Goal: Book appointment/travel/reservation

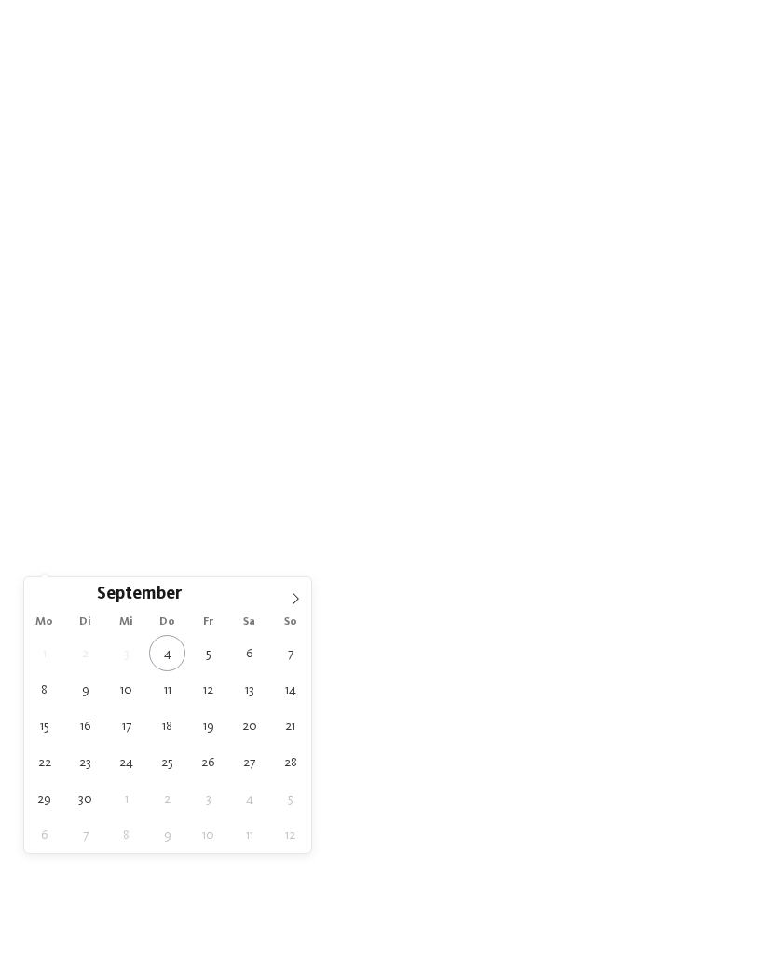
click at [306, 592] on span at bounding box center [295, 593] width 32 height 32
type div "04.10.2025"
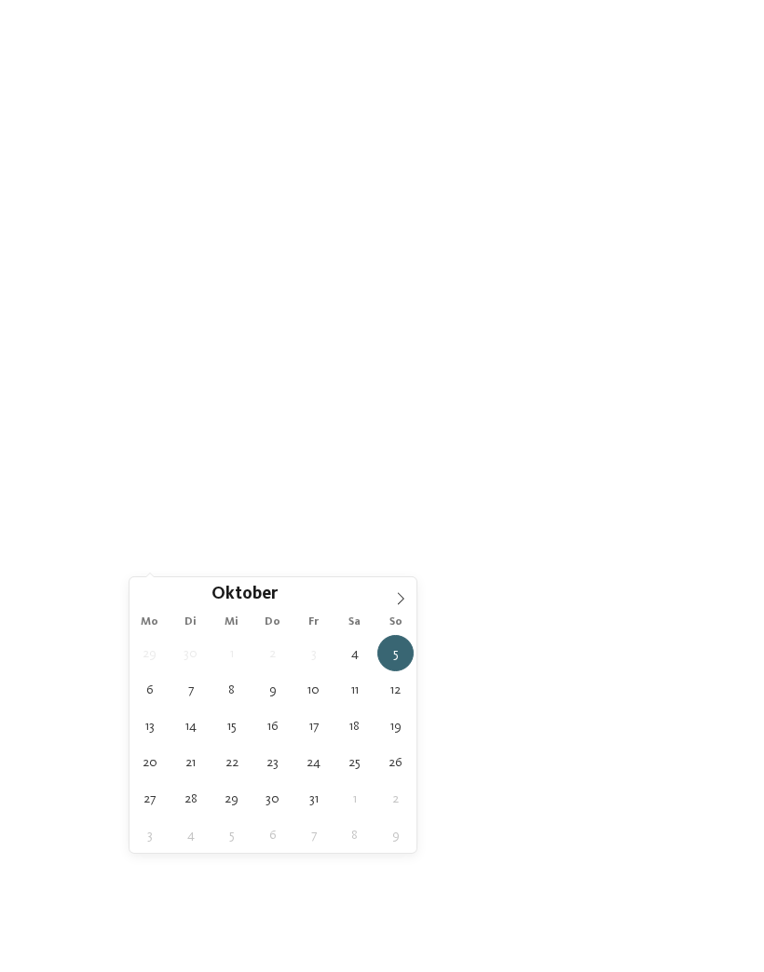
type div "18.10.2025"
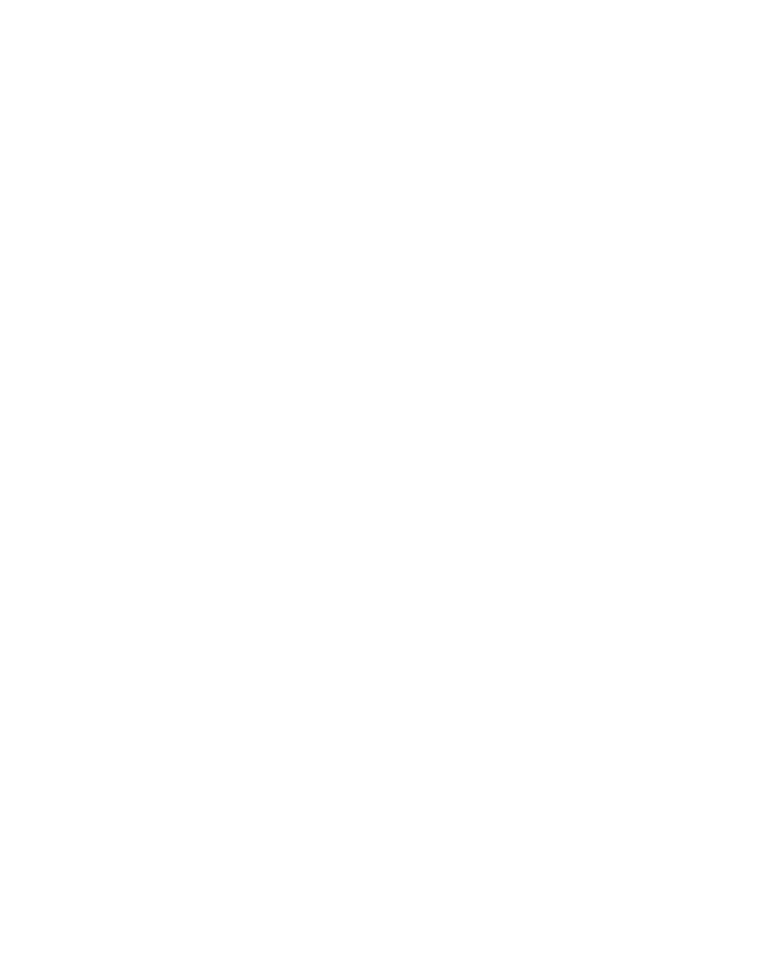
click at [570, 498] on span "Family Experiences" at bounding box center [530, 491] width 86 height 13
click at [549, 927] on p "Hurra, endlich Ferien! Doch wohin soll die Reise gehen? Ganz klar, in eines der…" at bounding box center [381, 843] width 689 height 167
click at [525, 208] on icon at bounding box center [531, 224] width 40 height 33
click at [112, 507] on div "04.10.2025" at bounding box center [74, 490] width 100 height 33
click at [483, 840] on strong "Wünsche und Träume" at bounding box center [366, 822] width 659 height 35
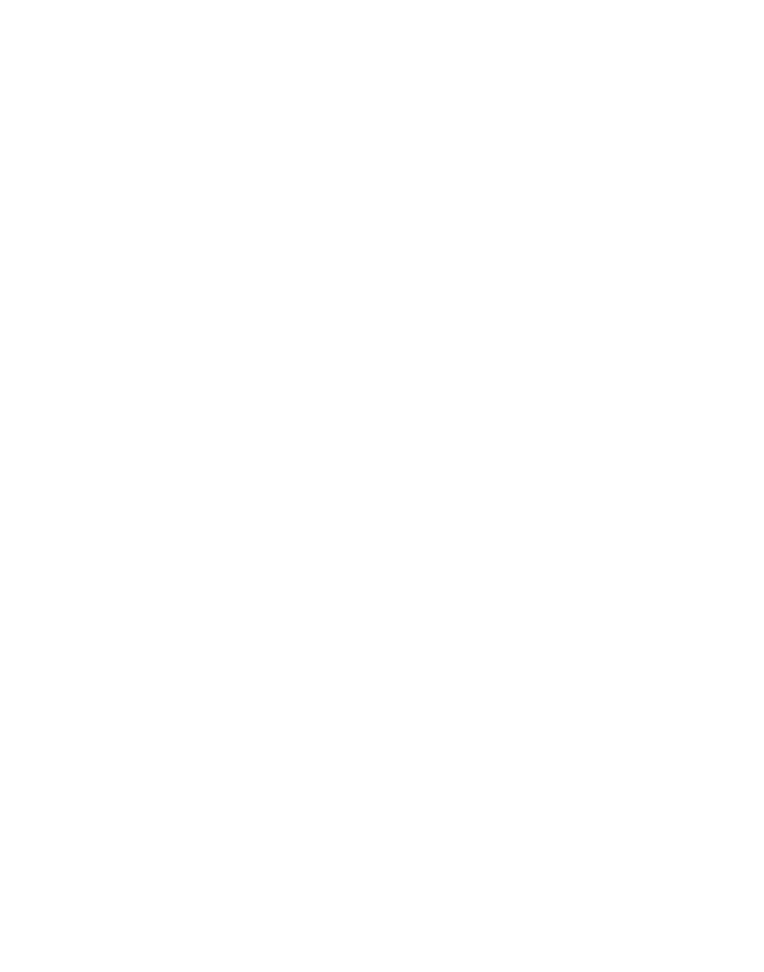
scroll to position [743, 0]
click at [112, 550] on link "Familienhotel finden" at bounding box center [117, 538] width 161 height 37
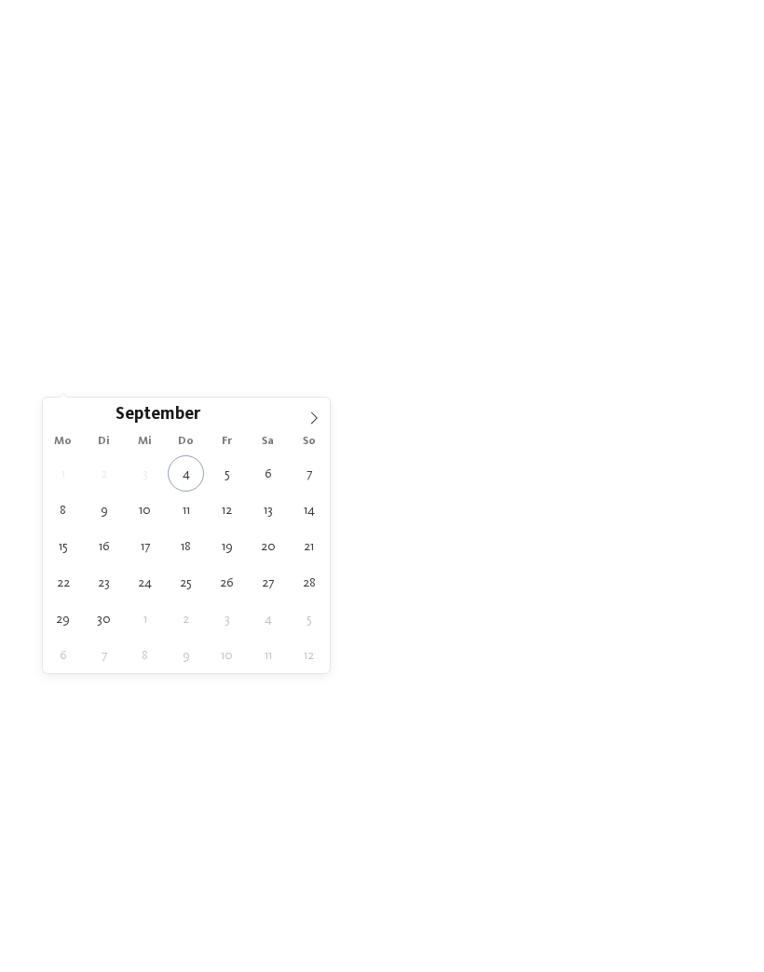
click at [315, 414] on icon at bounding box center [313, 418] width 13 height 13
type div "05.10.2025"
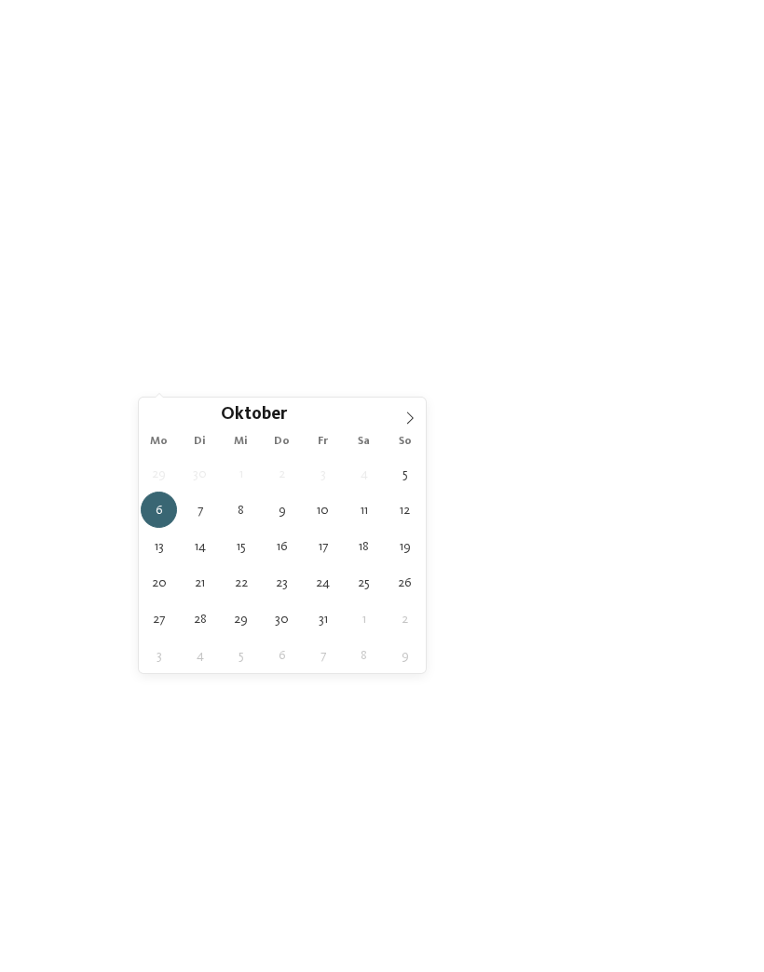
type div "10.10.2025"
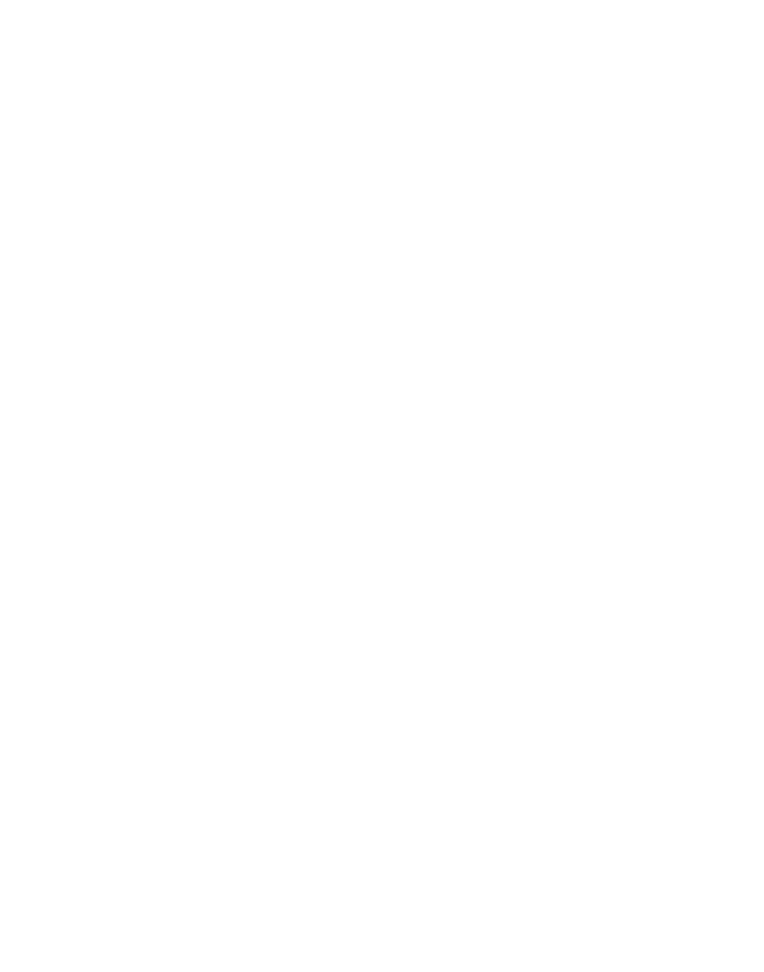
click at [689, 421] on span "filtern" at bounding box center [676, 427] width 43 height 13
click at [129, 460] on div at bounding box center [204, 496] width 335 height 189
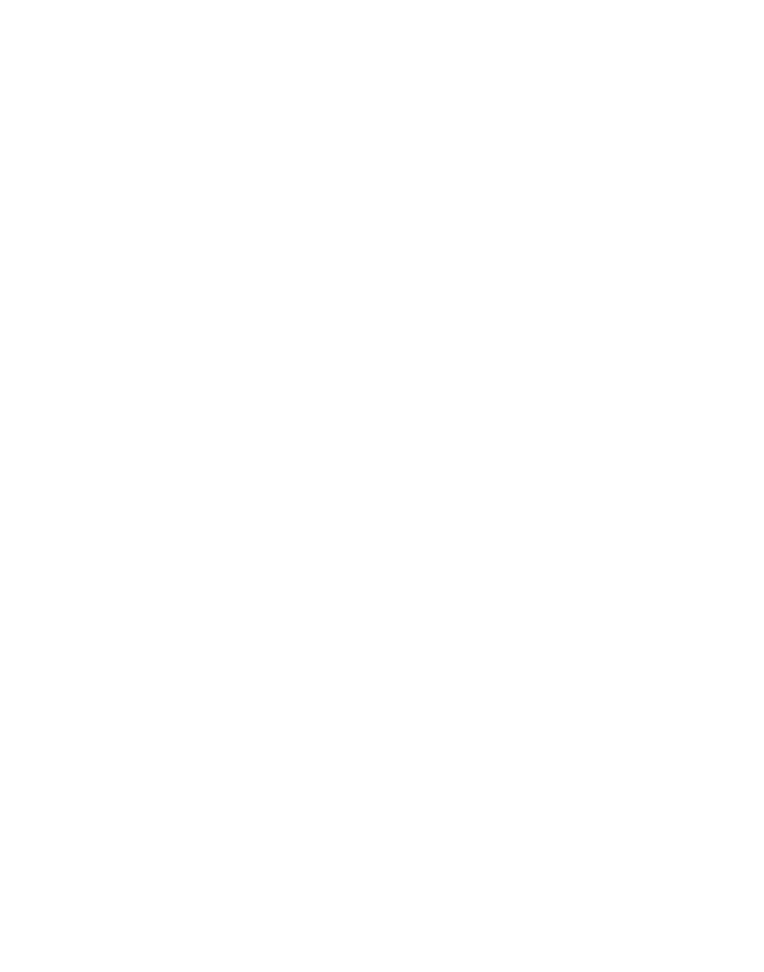
click at [92, 834] on span "[DOMAIN_NAME]" at bounding box center [119, 841] width 108 height 14
